Goal: Navigation & Orientation: Find specific page/section

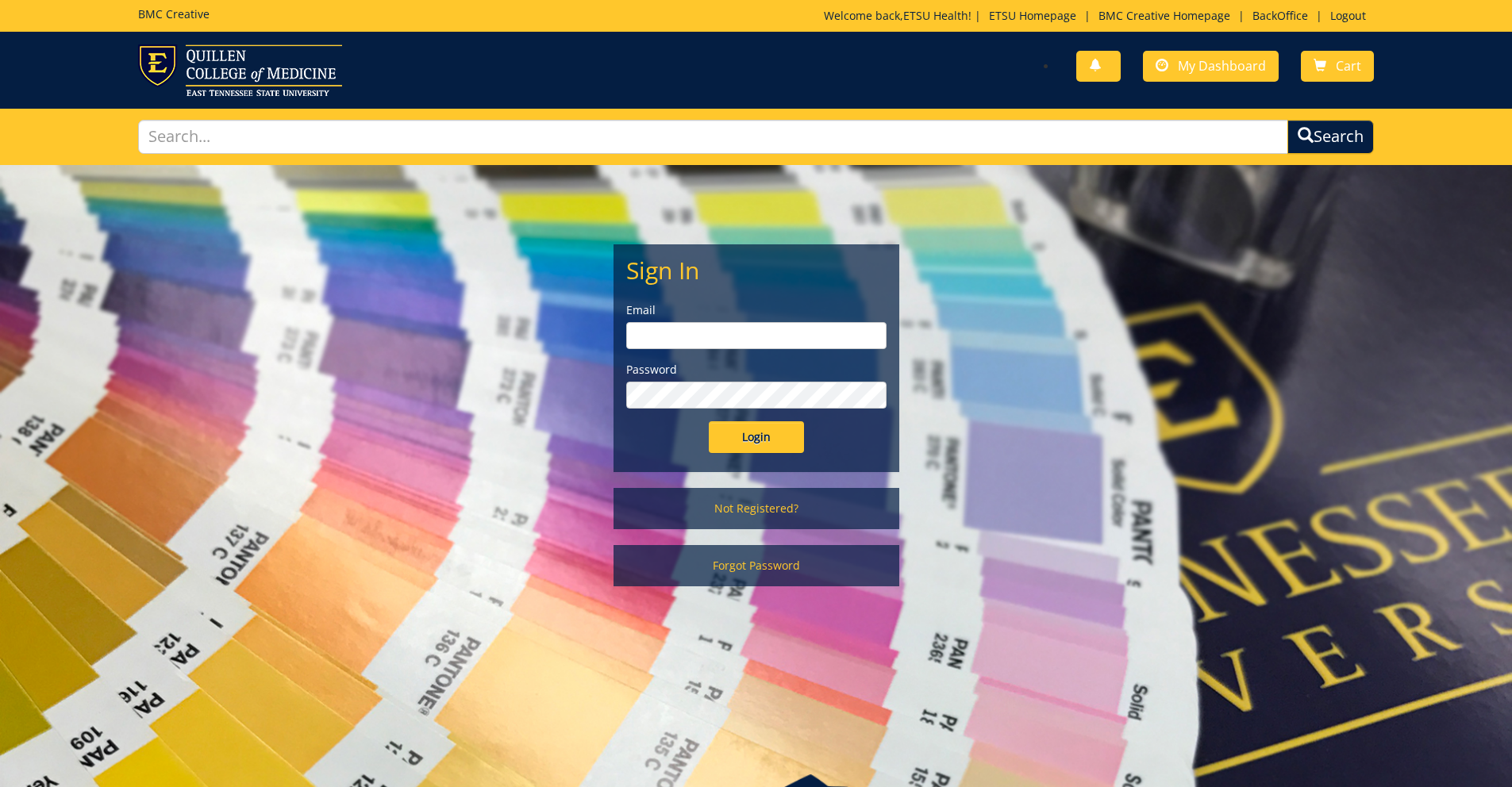
type input "[EMAIL_ADDRESS][DOMAIN_NAME]"
click at [744, 428] on input "Login" at bounding box center [756, 437] width 95 height 31
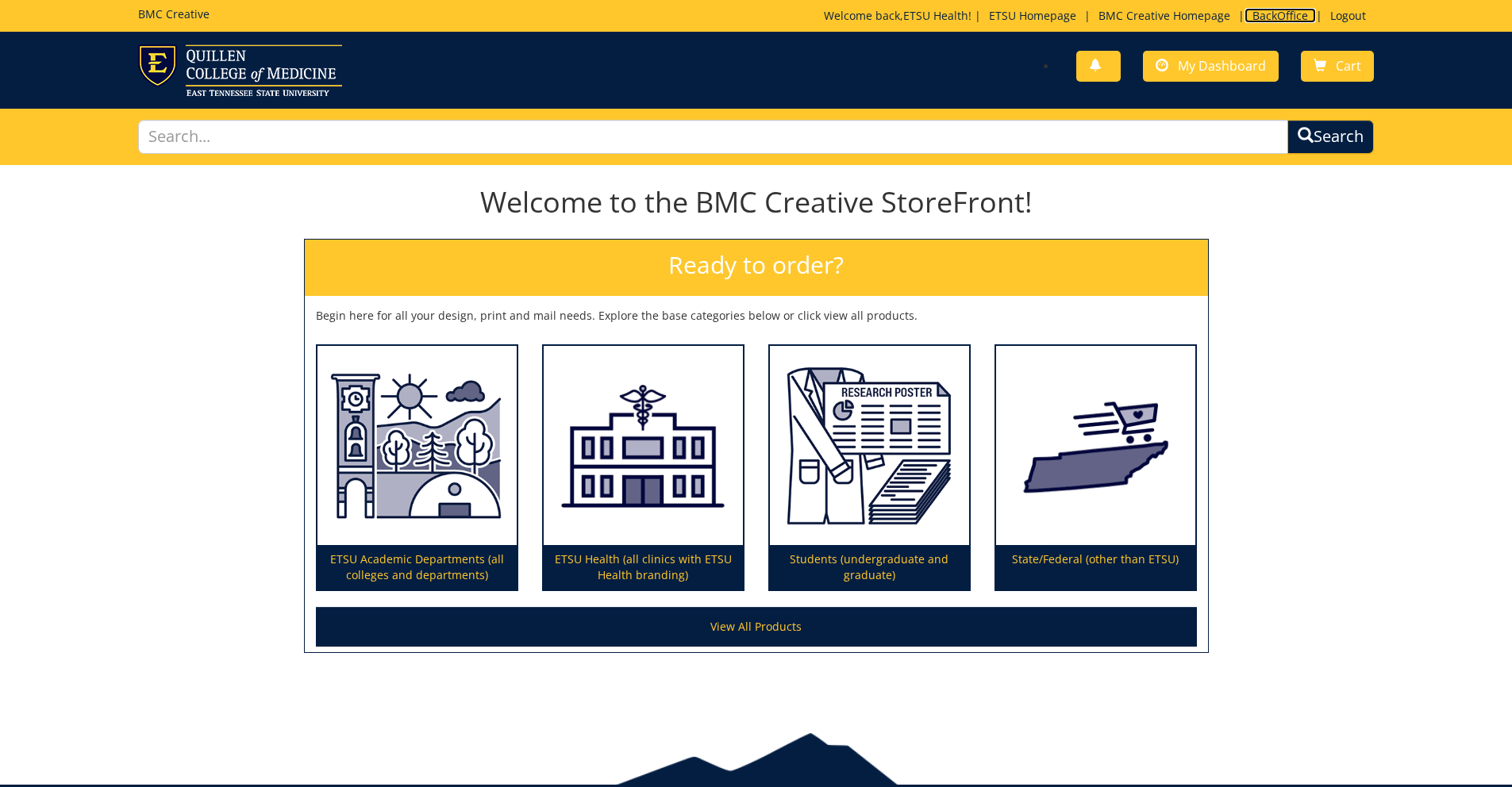
click at [1259, 12] on link "BackOffice" at bounding box center [1280, 15] width 72 height 15
